Goal: Obtain resource: Download file/media

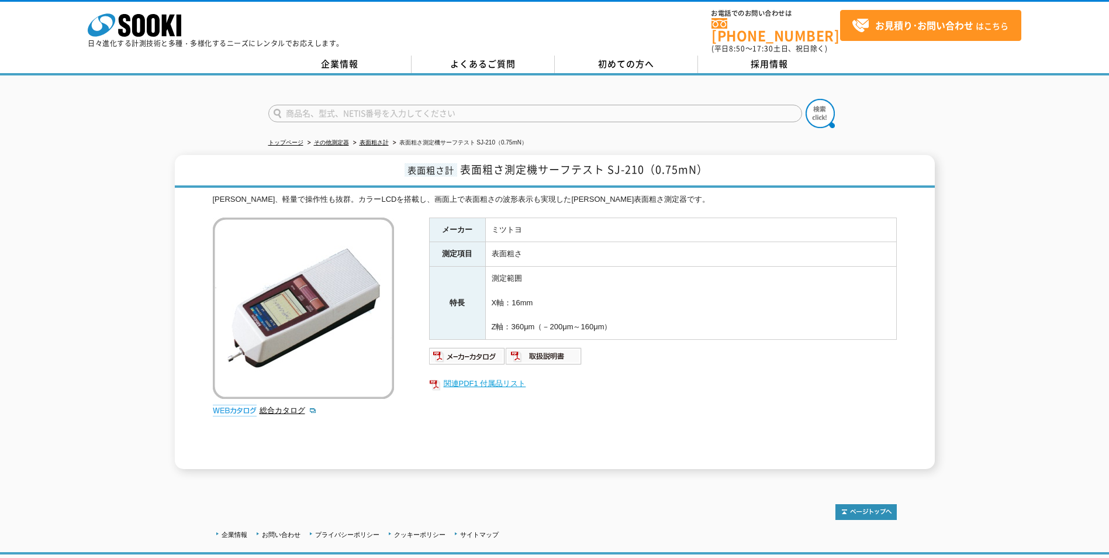
click at [476, 376] on link "関連PDF1 付属品リスト" at bounding box center [663, 383] width 468 height 15
click at [552, 354] on img at bounding box center [544, 356] width 77 height 19
click at [459, 347] on img at bounding box center [467, 356] width 77 height 19
click at [468, 378] on link "関連PDF1 付属品リスト" at bounding box center [663, 383] width 468 height 15
click at [280, 406] on link "総合カタログ" at bounding box center [288, 410] width 57 height 9
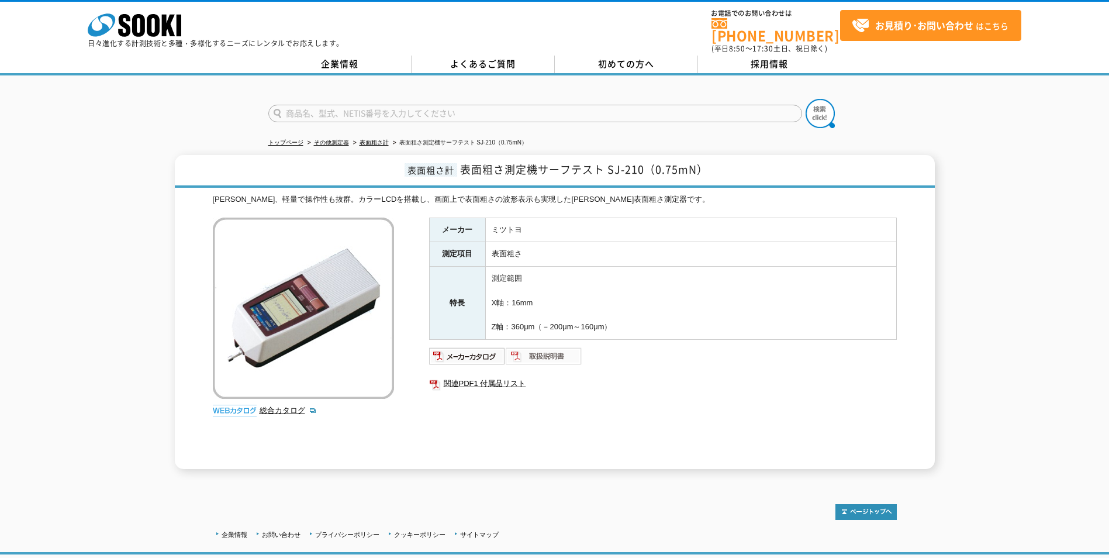
click at [533, 351] on img at bounding box center [544, 356] width 77 height 19
